Goal: Transaction & Acquisition: Subscribe to service/newsletter

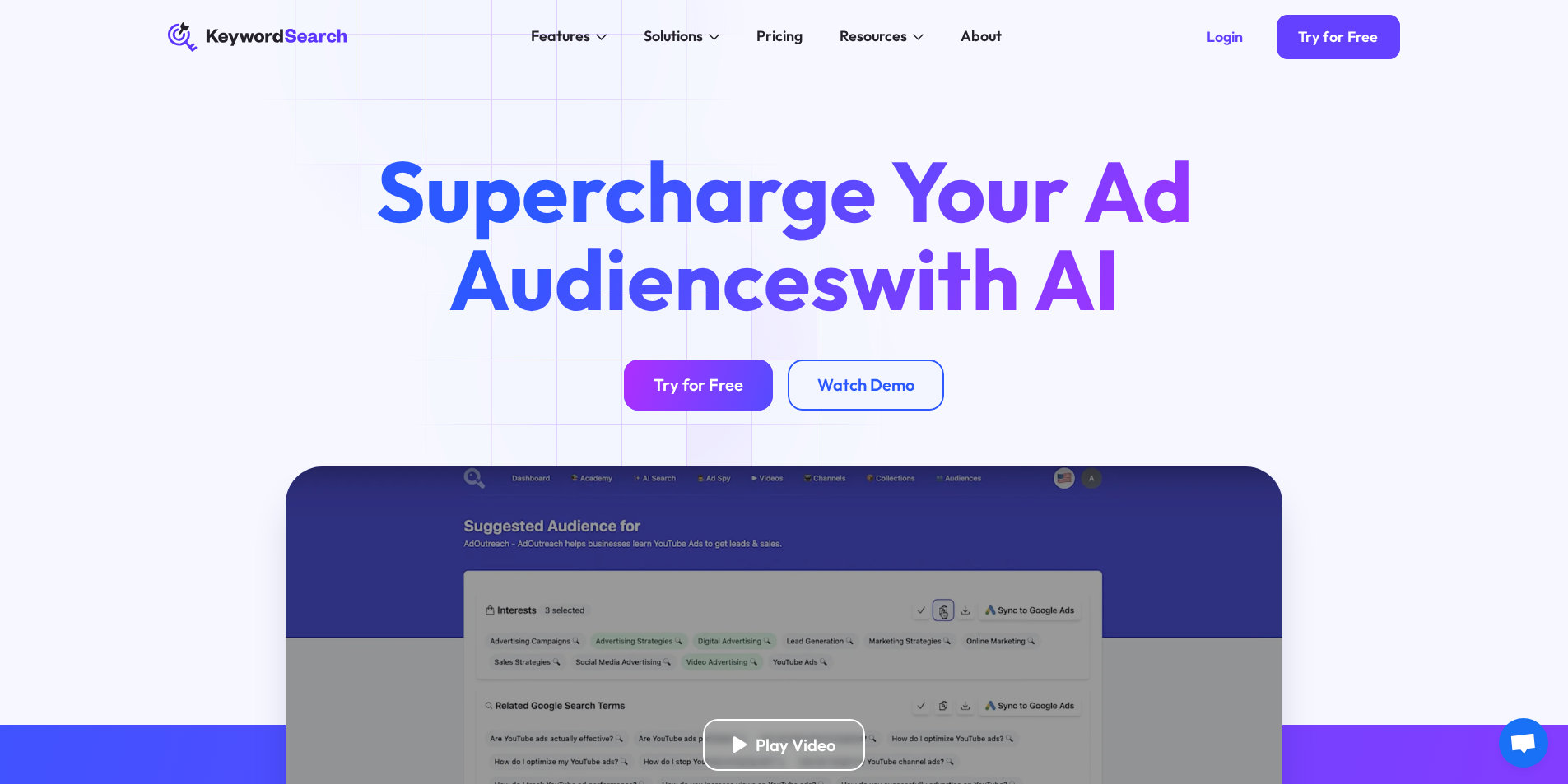
click at [658, 371] on link "Try for Free" at bounding box center [698, 385] width 149 height 52
click at [764, 34] on div "Pricing" at bounding box center [779, 36] width 46 height 23
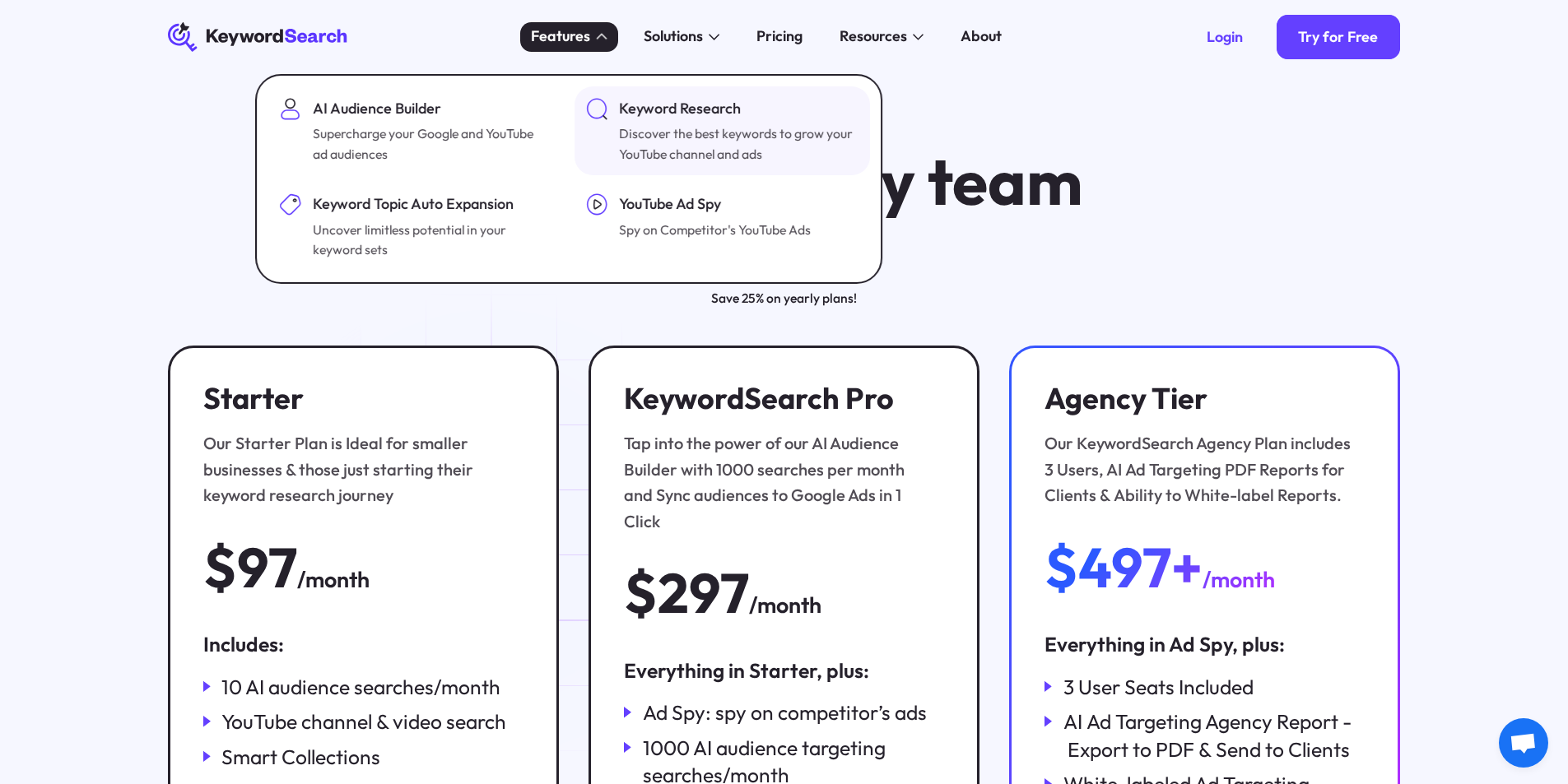
click at [694, 135] on div "Discover the best keywords to grow your YouTube channel and ads" at bounding box center [737, 143] width 236 height 40
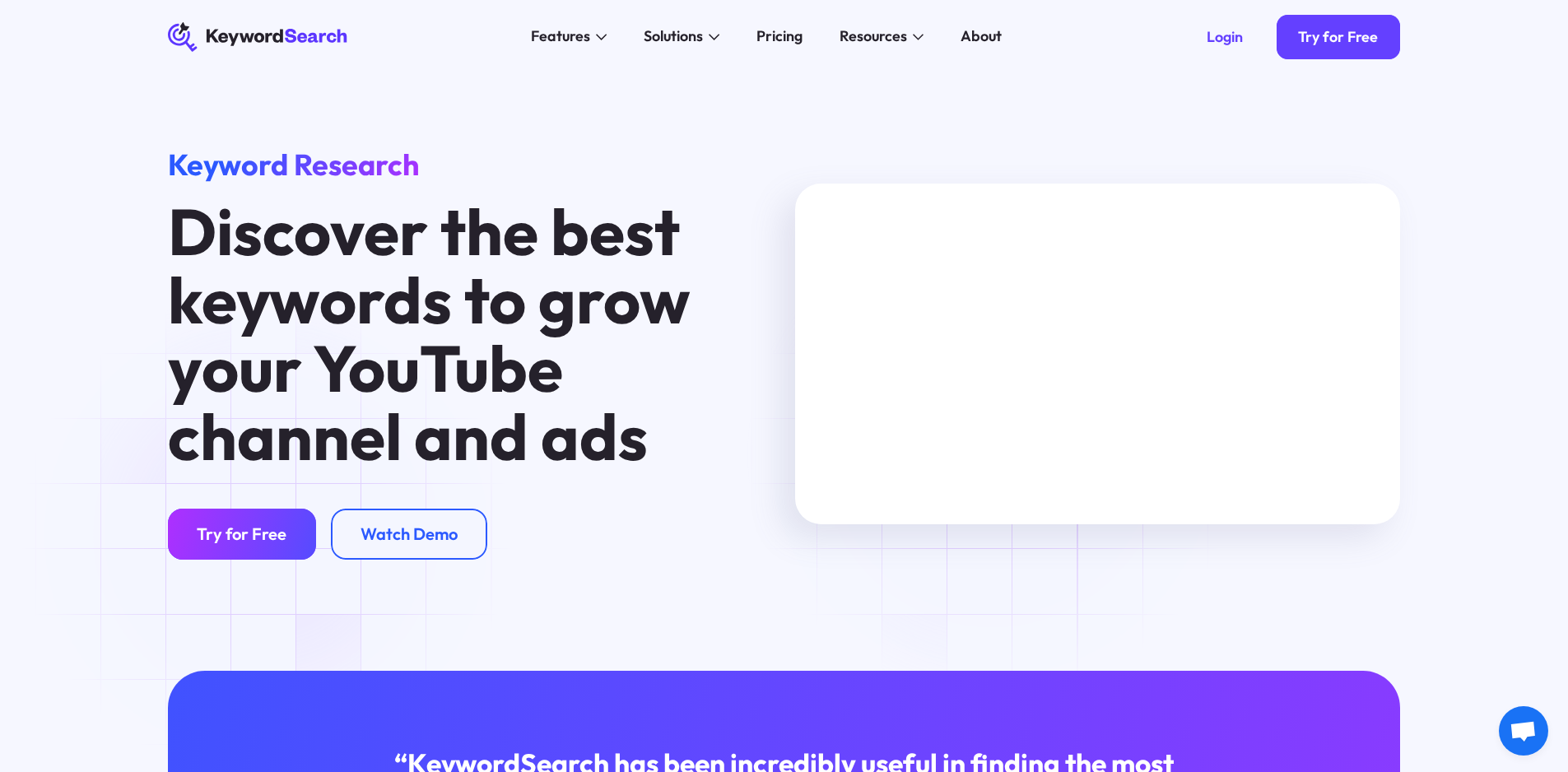
click at [268, 543] on div "Try for Free" at bounding box center [241, 533] width 90 height 21
